Goal: Task Accomplishment & Management: Use online tool/utility

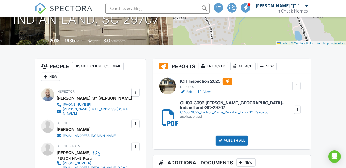
scroll to position [96, 0]
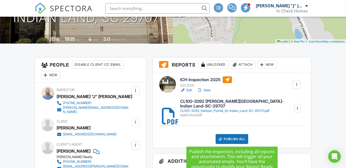
click at [227, 138] on div "Publish All" at bounding box center [232, 139] width 33 height 10
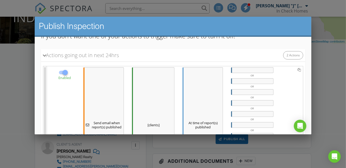
scroll to position [63, 0]
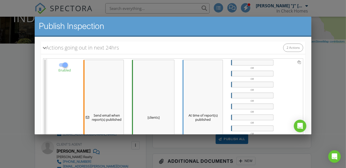
click at [241, 60] on div at bounding box center [252, 63] width 42 height 6
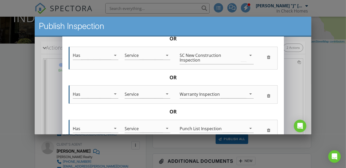
scroll to position [384, 0]
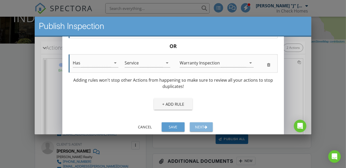
click at [197, 124] on div "Next" at bounding box center [201, 126] width 15 height 5
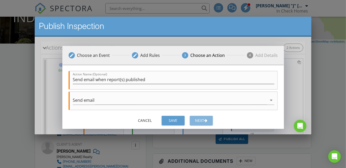
click at [198, 123] on div "Next" at bounding box center [201, 120] width 15 height 5
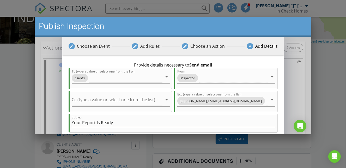
click at [96, 124] on input "Your Report Is Ready" at bounding box center [173, 122] width 204 height 9
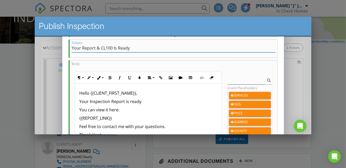
scroll to position [75, 0]
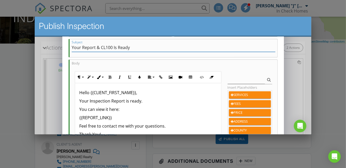
type input "Your Report & CL100 Is Ready"
click at [124, 103] on p "Your Inspection Report is ready." at bounding box center [147, 101] width 137 height 6
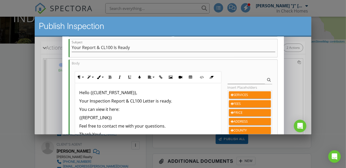
click at [106, 109] on p "You can view it here:" at bounding box center [147, 109] width 137 height 6
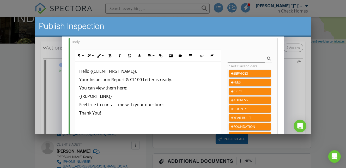
scroll to position [99, 0]
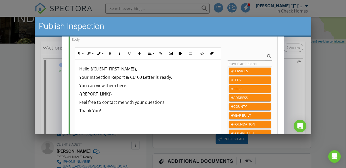
click at [79, 103] on p "Feel free to contact me with your questions." at bounding box center [147, 102] width 137 height 6
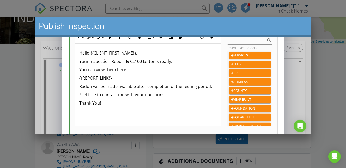
scroll to position [116, 0]
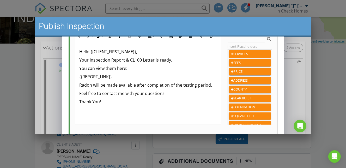
click at [99, 82] on p "Radon will be made available after completion of the testing period." at bounding box center [147, 85] width 137 height 6
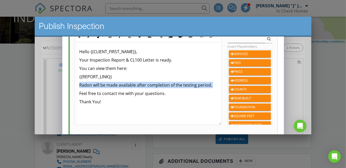
click at [99, 82] on p "Radon will be made available after completion of the testing period." at bounding box center [147, 85] width 137 height 6
copy p "Radon will be made available after completion of the testing period."
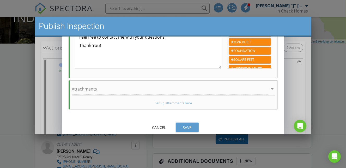
scroll to position [173, 0]
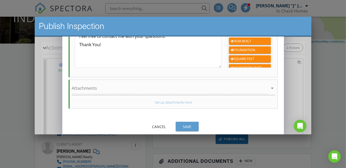
click at [184, 127] on div "Save" at bounding box center [187, 126] width 15 height 5
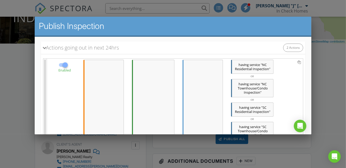
scroll to position [344, 0]
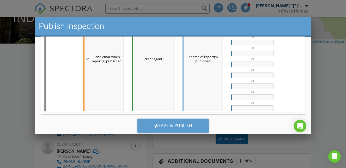
click at [249, 105] on div at bounding box center [252, 108] width 42 height 6
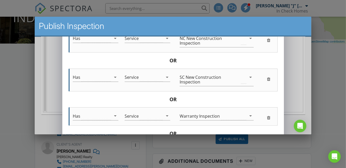
scroll to position [350, 0]
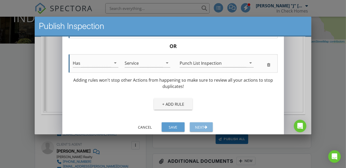
click at [205, 123] on button "Next" at bounding box center [200, 126] width 23 height 9
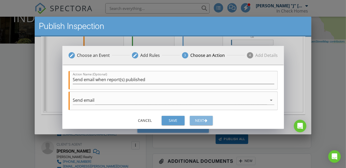
click at [205, 123] on div "Next" at bounding box center [201, 120] width 15 height 5
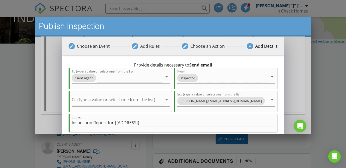
click at [106, 122] on input "Inspection Report for {{ADDRESS}}" at bounding box center [173, 122] width 204 height 9
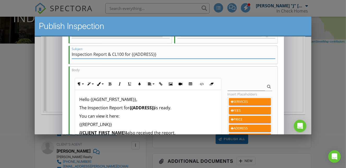
scroll to position [71, 0]
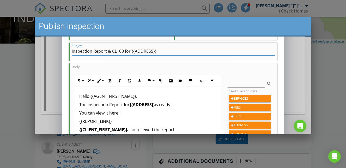
type input "Inspection Report & CL100 for {{ADDRESS}}"
click at [122, 106] on p "The Inspection Report for {{ADDRESS}} is ready." at bounding box center [147, 104] width 137 height 6
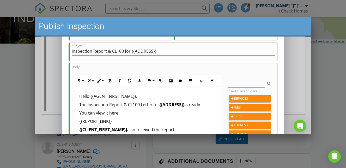
click at [106, 113] on p "You can view it here:" at bounding box center [147, 113] width 137 height 6
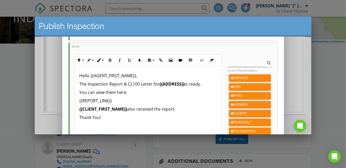
scroll to position [94, 0]
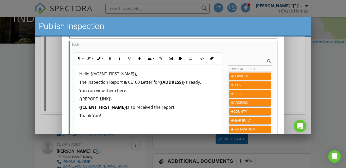
click at [174, 106] on p "{{CLIENT_FIRST_NAME}} also received the report." at bounding box center [147, 107] width 137 height 6
click at [79, 115] on p "Thank You!" at bounding box center [147, 115] width 137 height 6
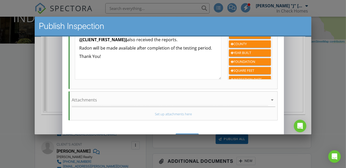
scroll to position [173, 0]
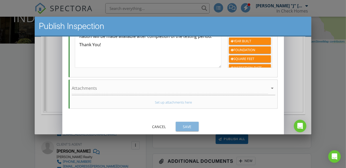
click at [187, 126] on div "Save" at bounding box center [187, 126] width 15 height 5
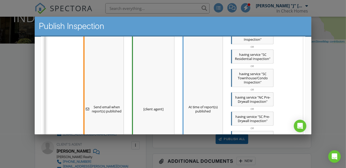
scroll to position [436, 0]
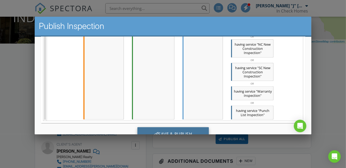
click at [188, 127] on div "Save & Publish" at bounding box center [173, 134] width 72 height 14
